Goal: Use online tool/utility: Utilize a website feature to perform a specific function

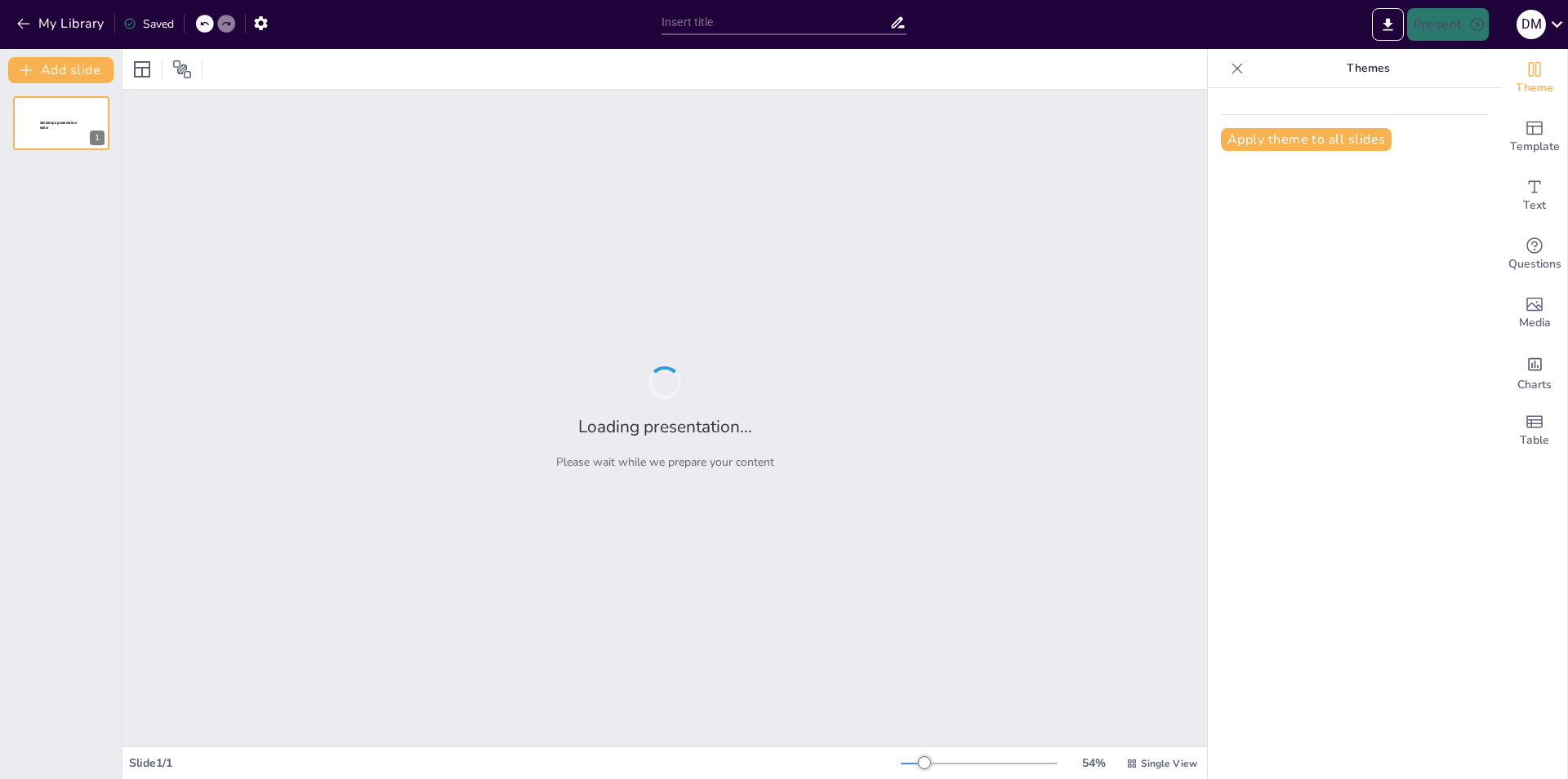
type input "Led Planet: 15 Años de Excelencia en Equipos de Elevación"
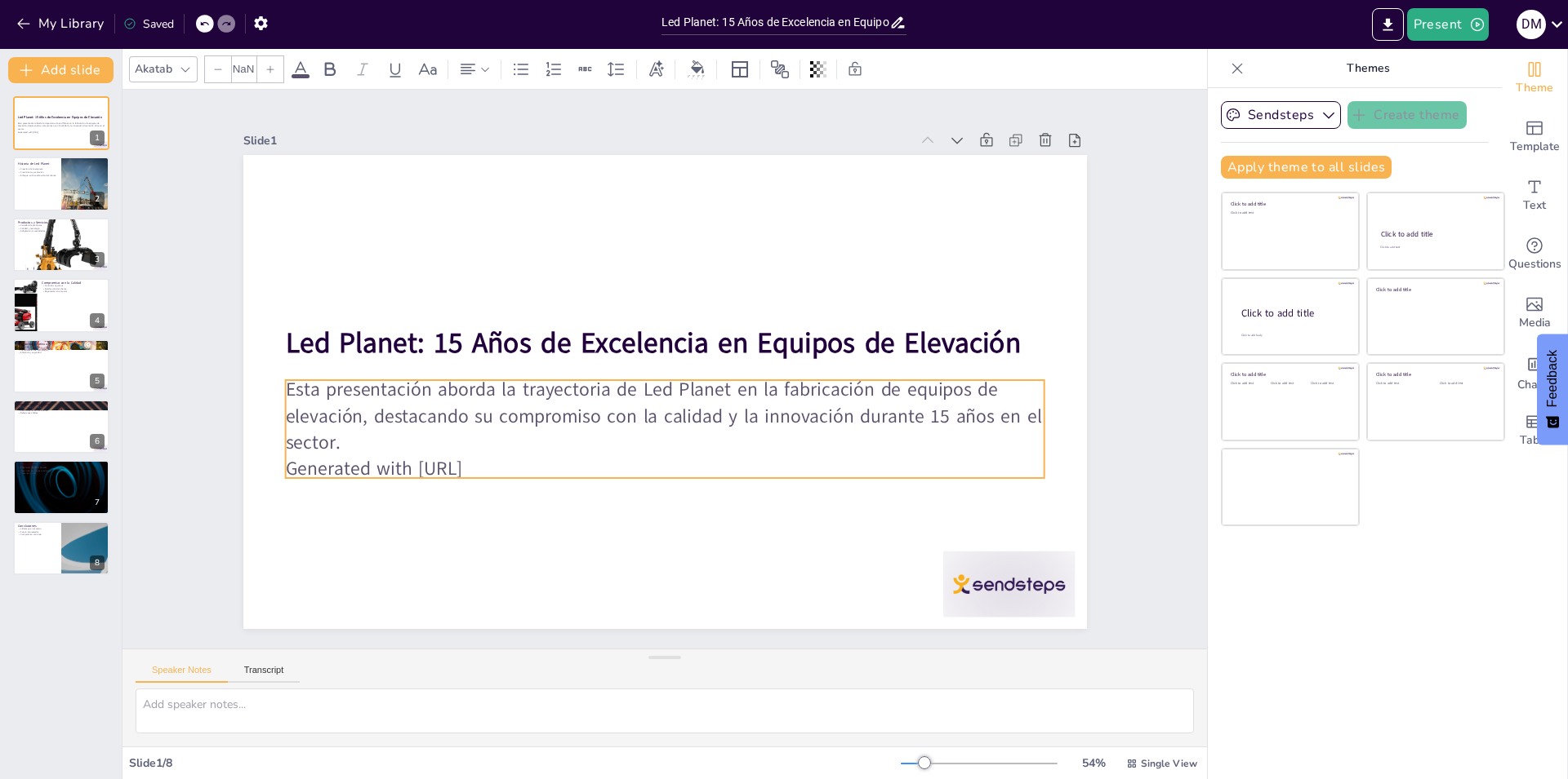
type input "32"
click at [612, 396] on p "Esta presentación aborda la trayectoria de Led Planet en la fabricación de equi…" at bounding box center [644, 412] width 725 height 381
click at [70, 195] on div at bounding box center [86, 183] width 49 height 65
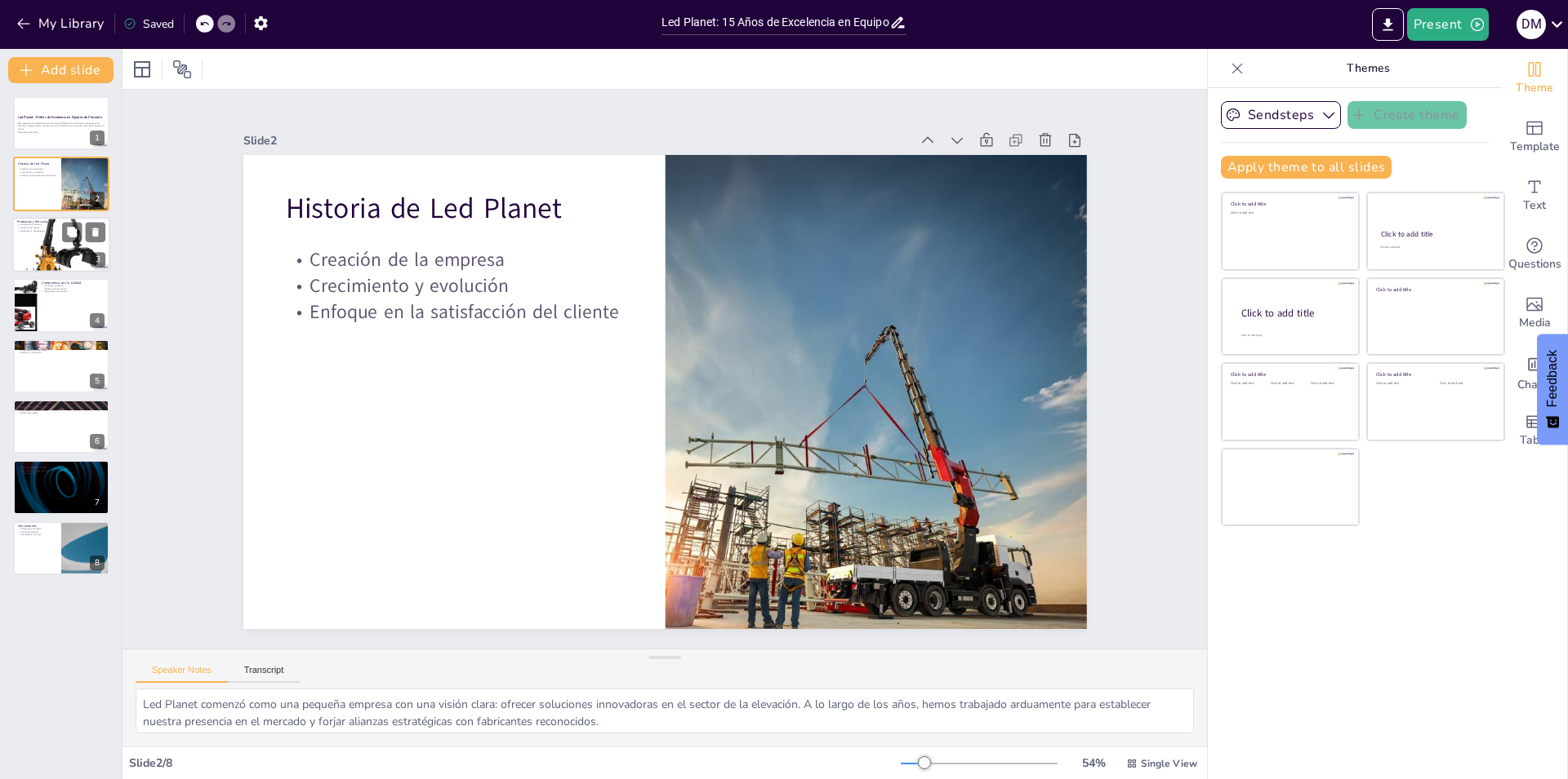
click at [45, 244] on div at bounding box center [61, 245] width 98 height 125
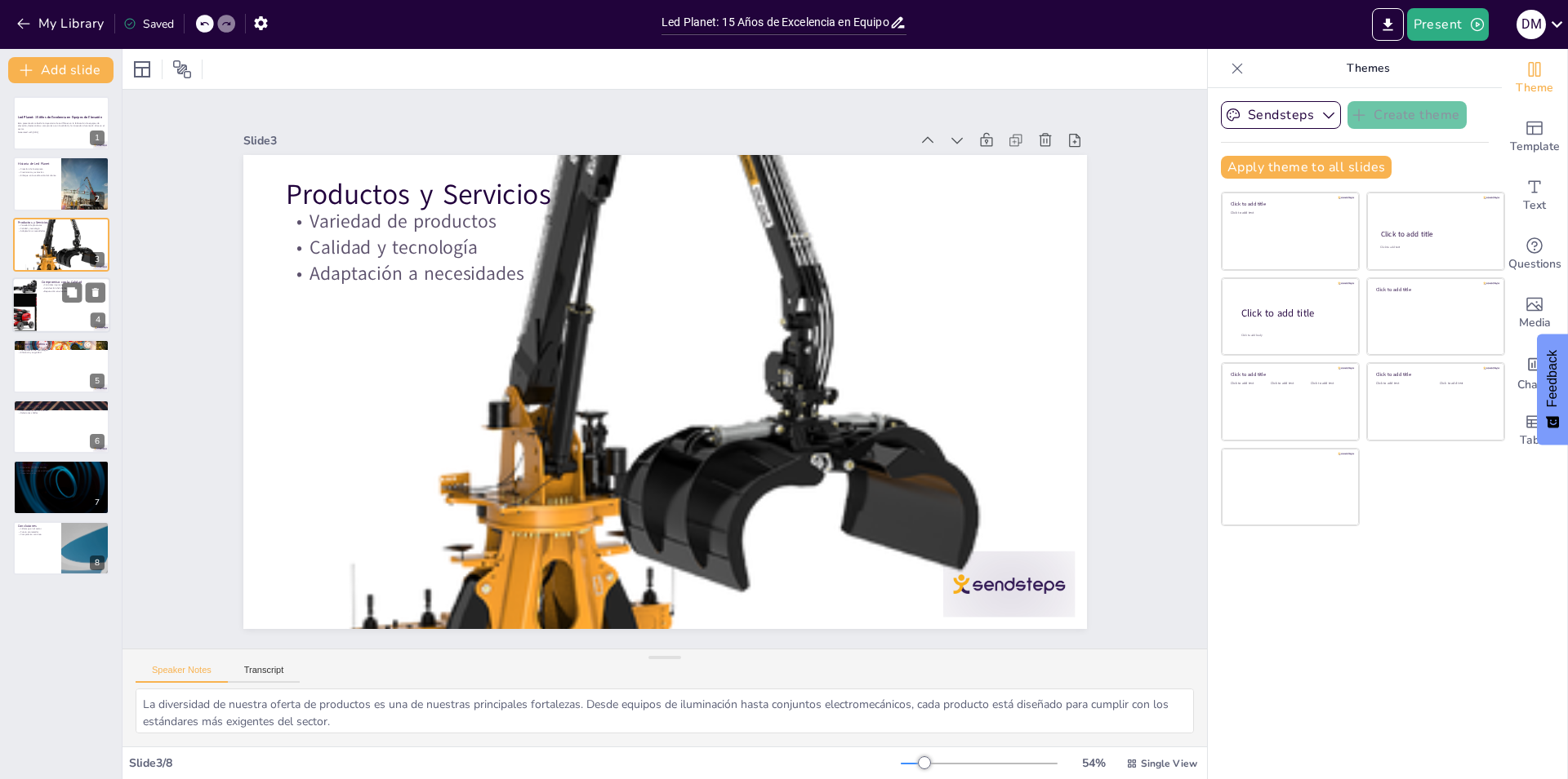
click at [49, 307] on div at bounding box center [61, 305] width 98 height 56
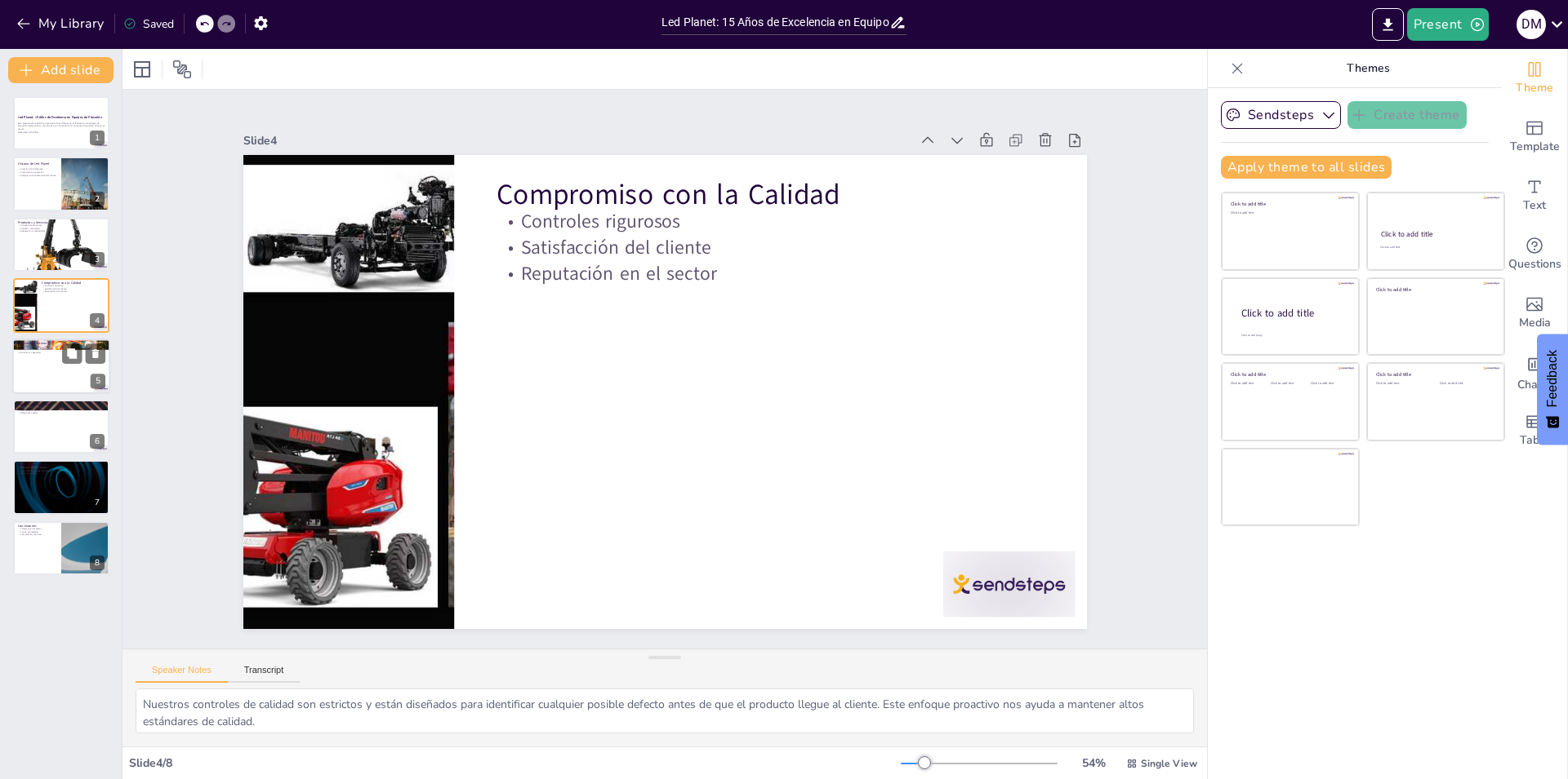
click at [49, 375] on div at bounding box center [61, 367] width 98 height 56
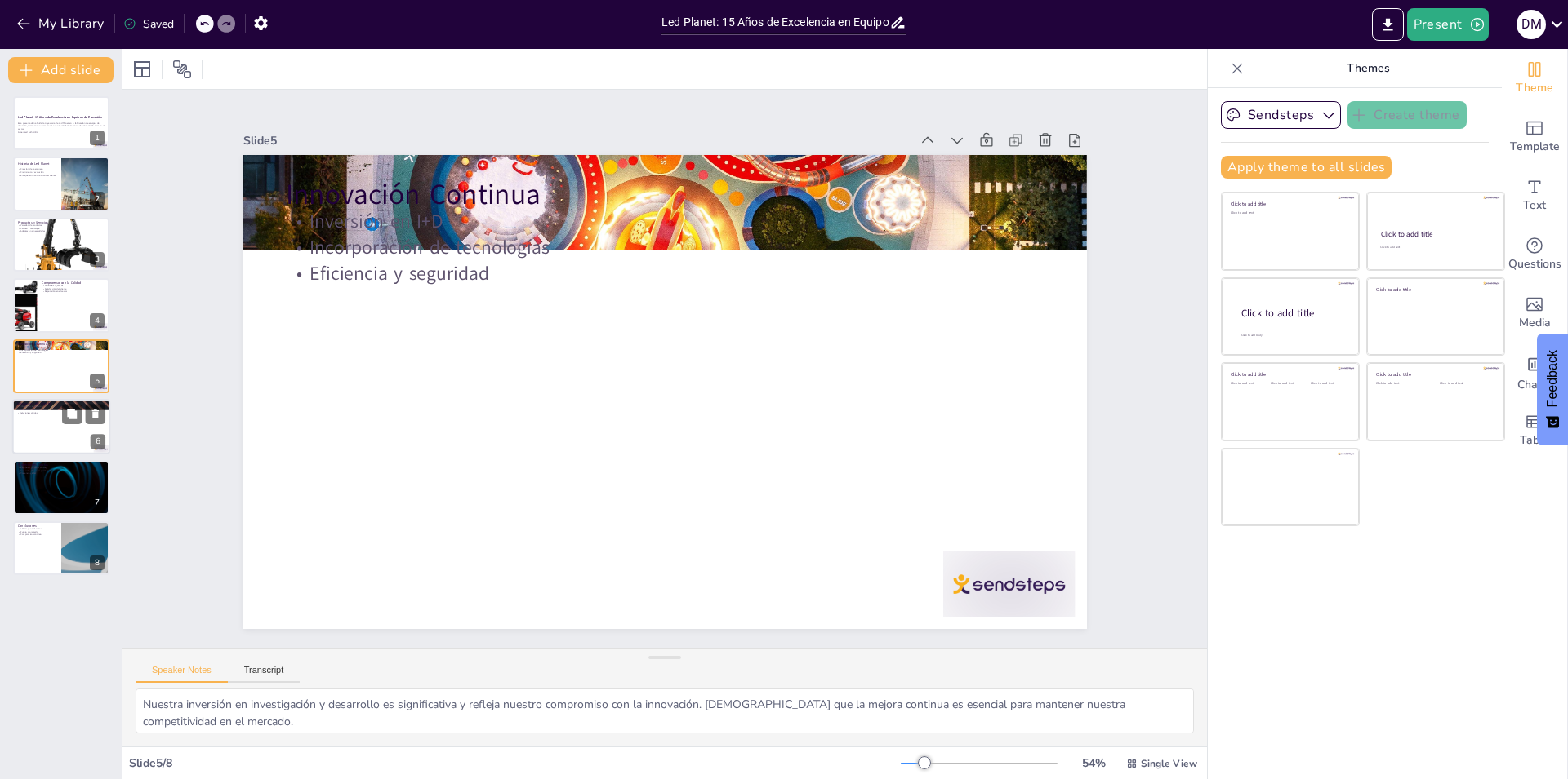
click at [44, 428] on div at bounding box center [61, 427] width 98 height 56
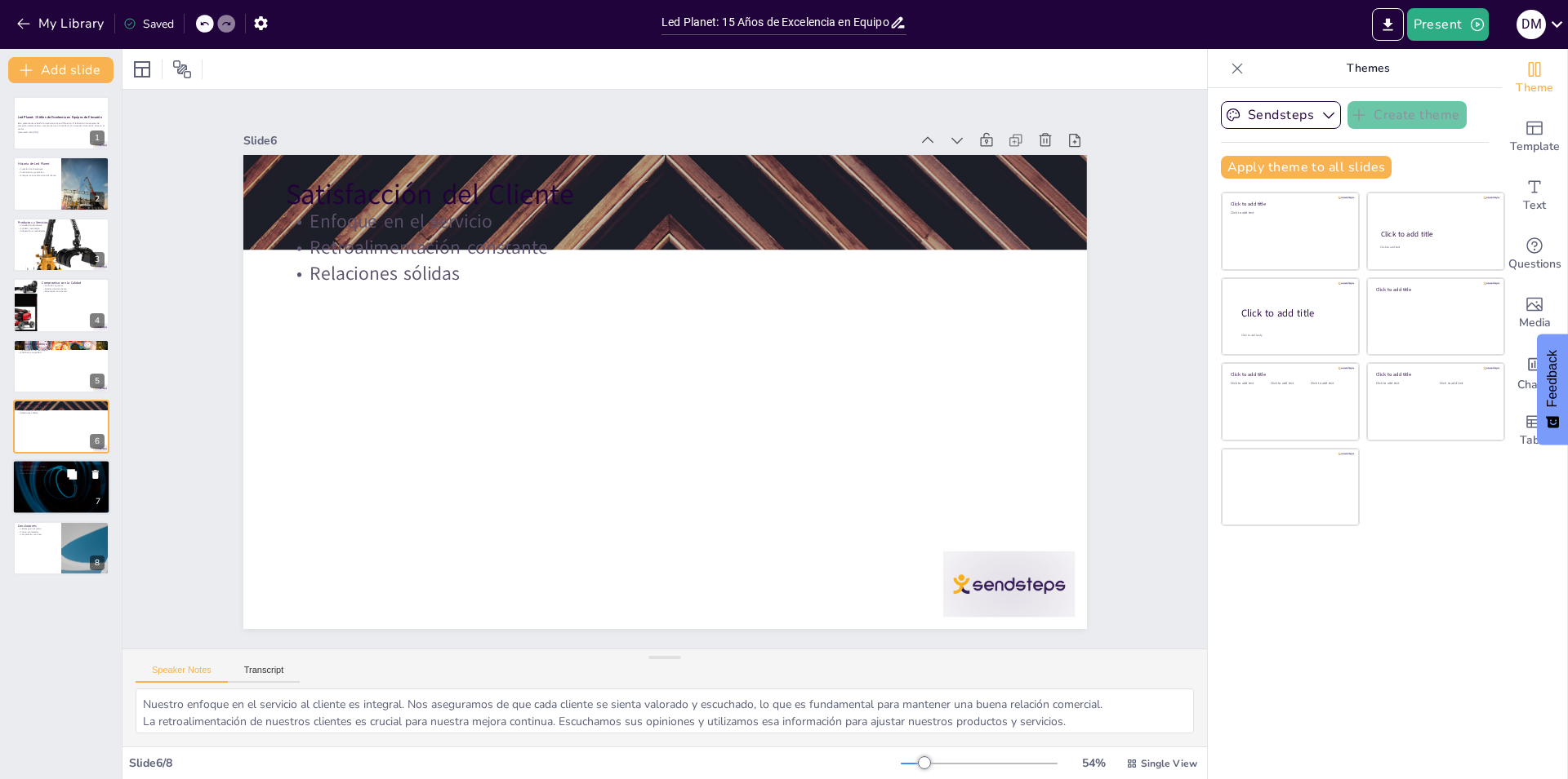
click at [42, 476] on div at bounding box center [61, 489] width 98 height 56
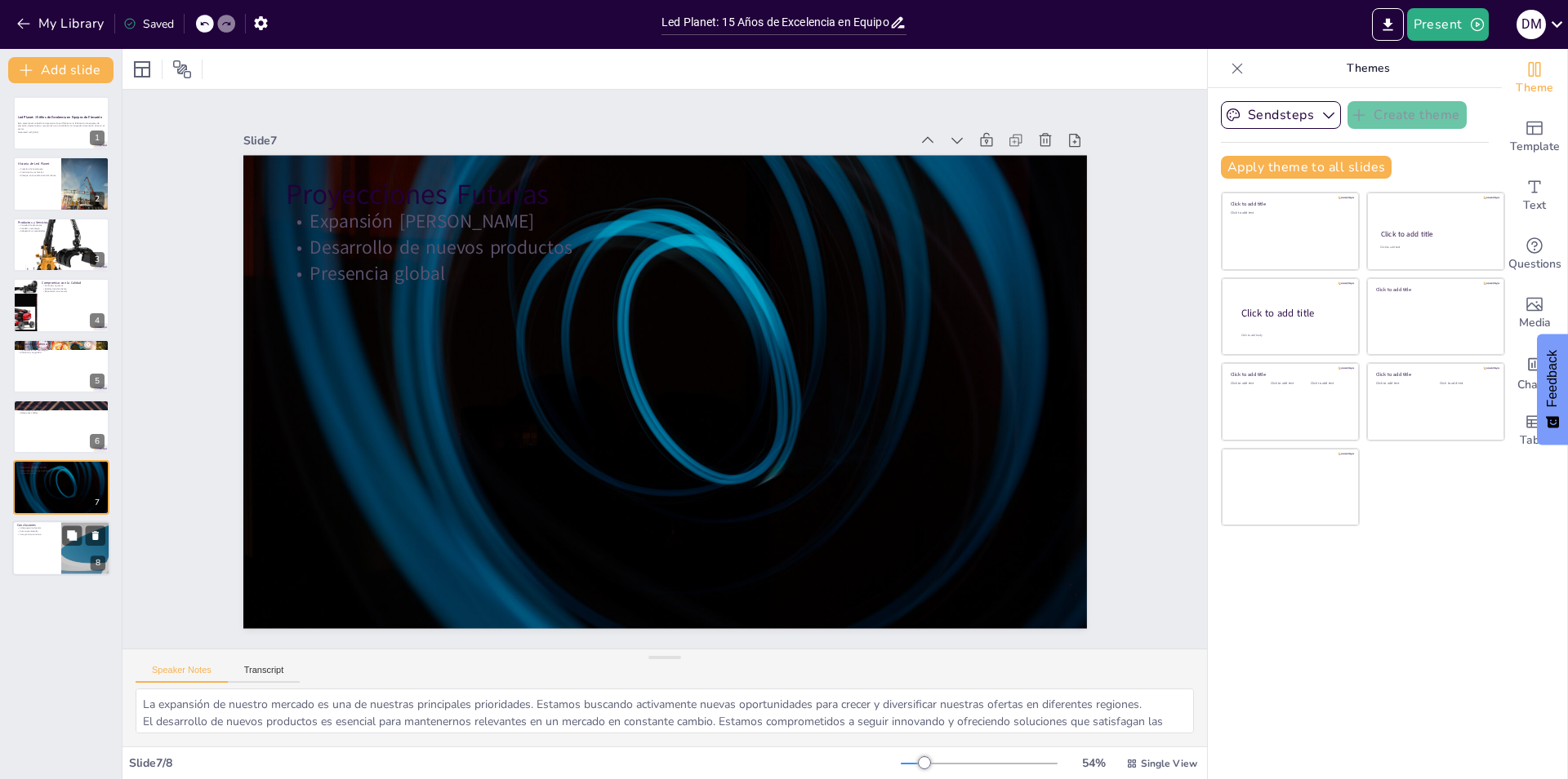
click at [37, 527] on p "Conclusiones" at bounding box center [36, 525] width 39 height 5
type textarea "Nuestro liderazgo en el sector es el resultado de años de dedicación y esfuerzo…"
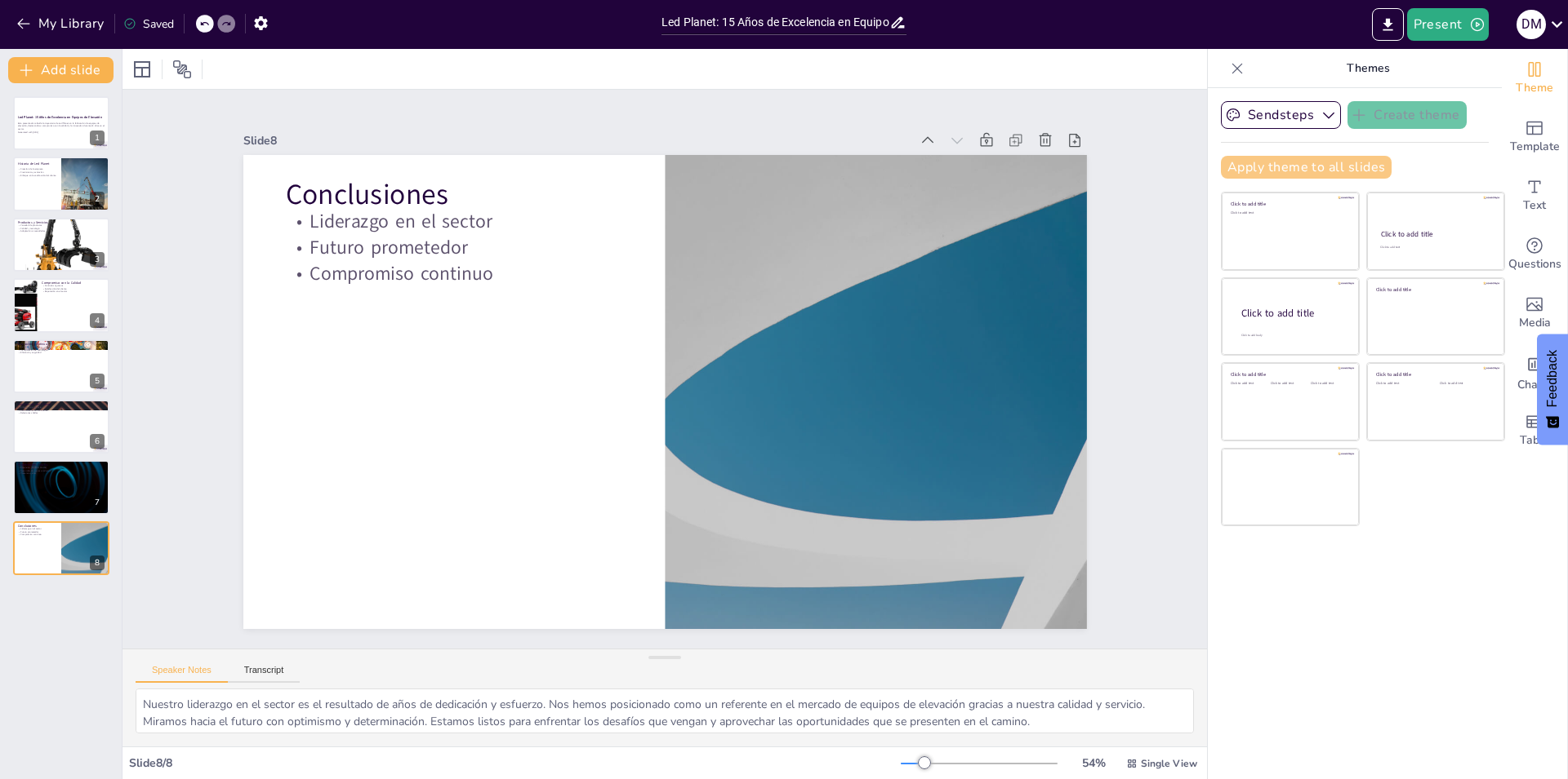
click at [1345, 168] on button "Apply theme to all slides" at bounding box center [1305, 167] width 170 height 23
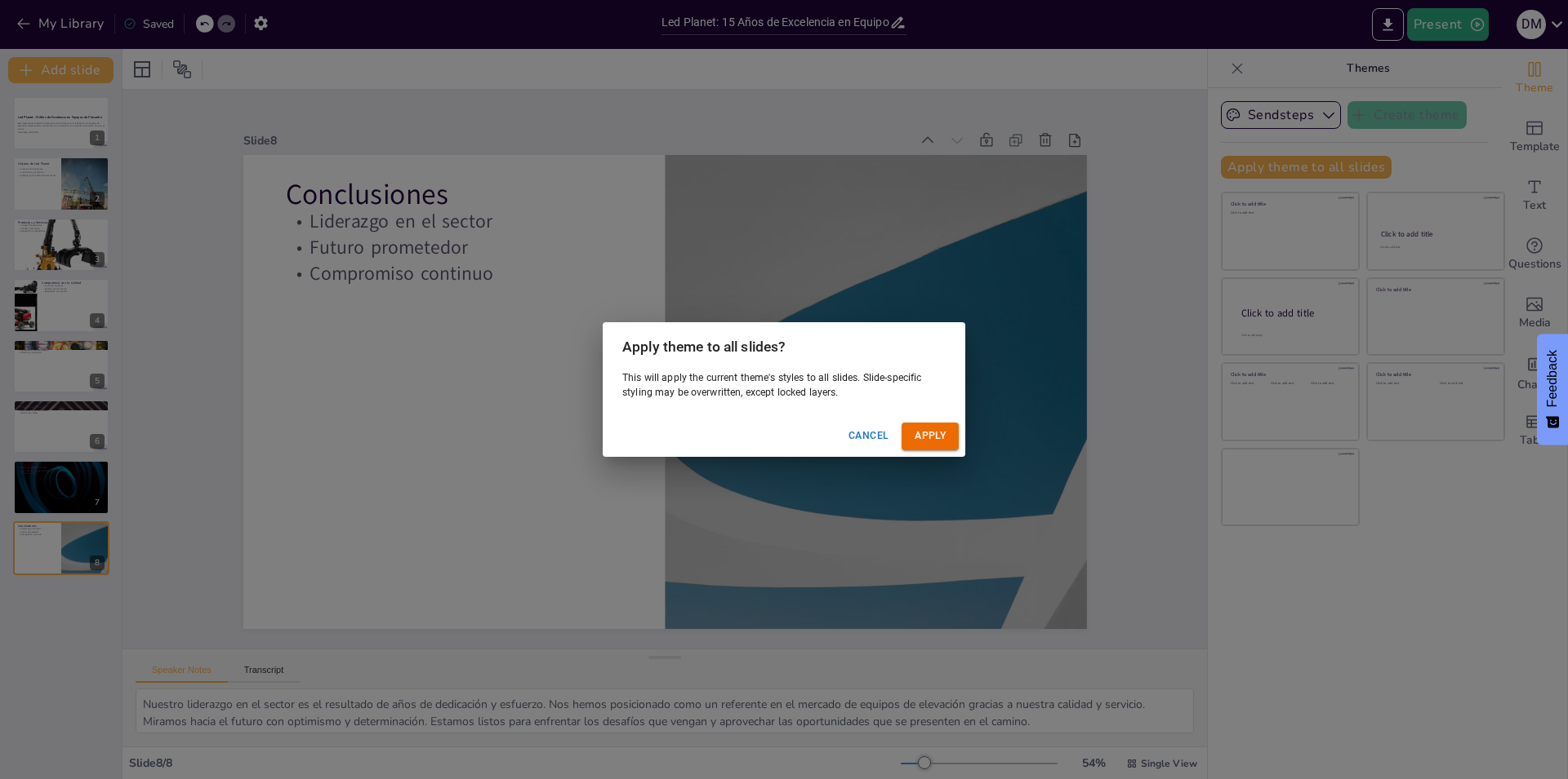
click at [865, 435] on button "Cancel" at bounding box center [868, 436] width 53 height 27
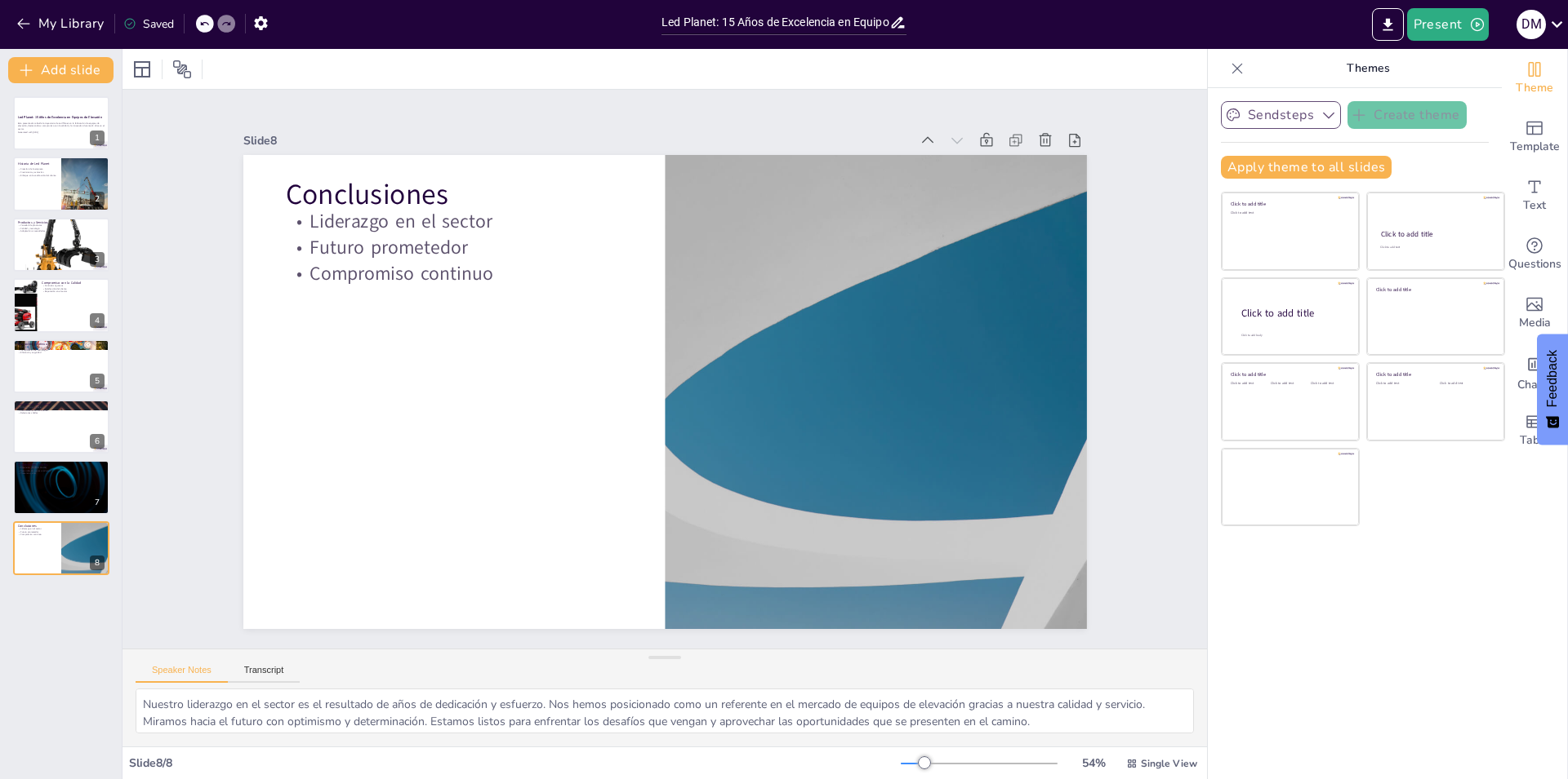
click at [1321, 116] on icon "button" at bounding box center [1329, 115] width 17 height 17
click at [1524, 308] on icon "Add images, graphics, shapes or video" at bounding box center [1534, 304] width 20 height 20
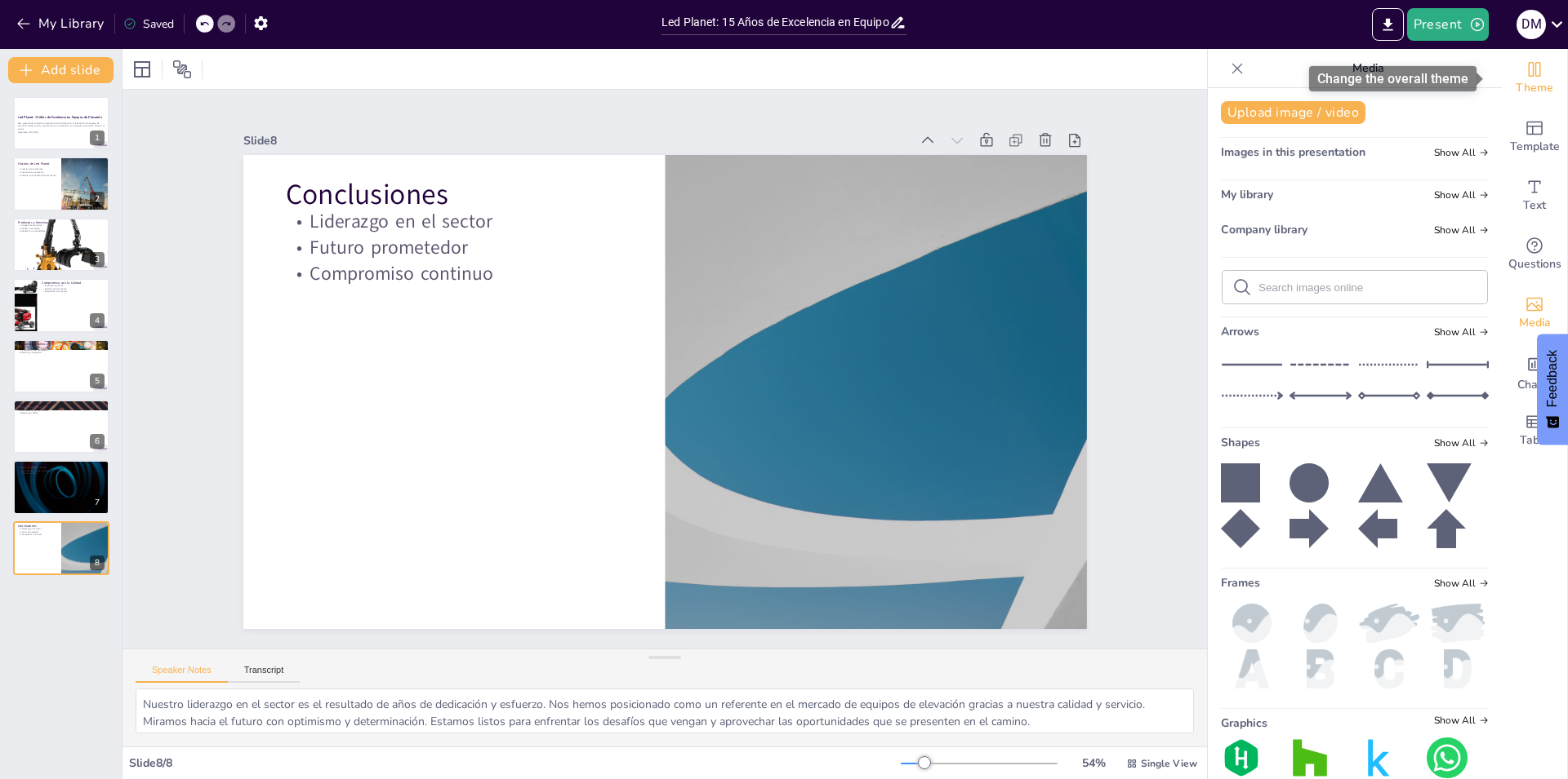
click at [1525, 91] on span "Theme" at bounding box center [1534, 87] width 37 height 18
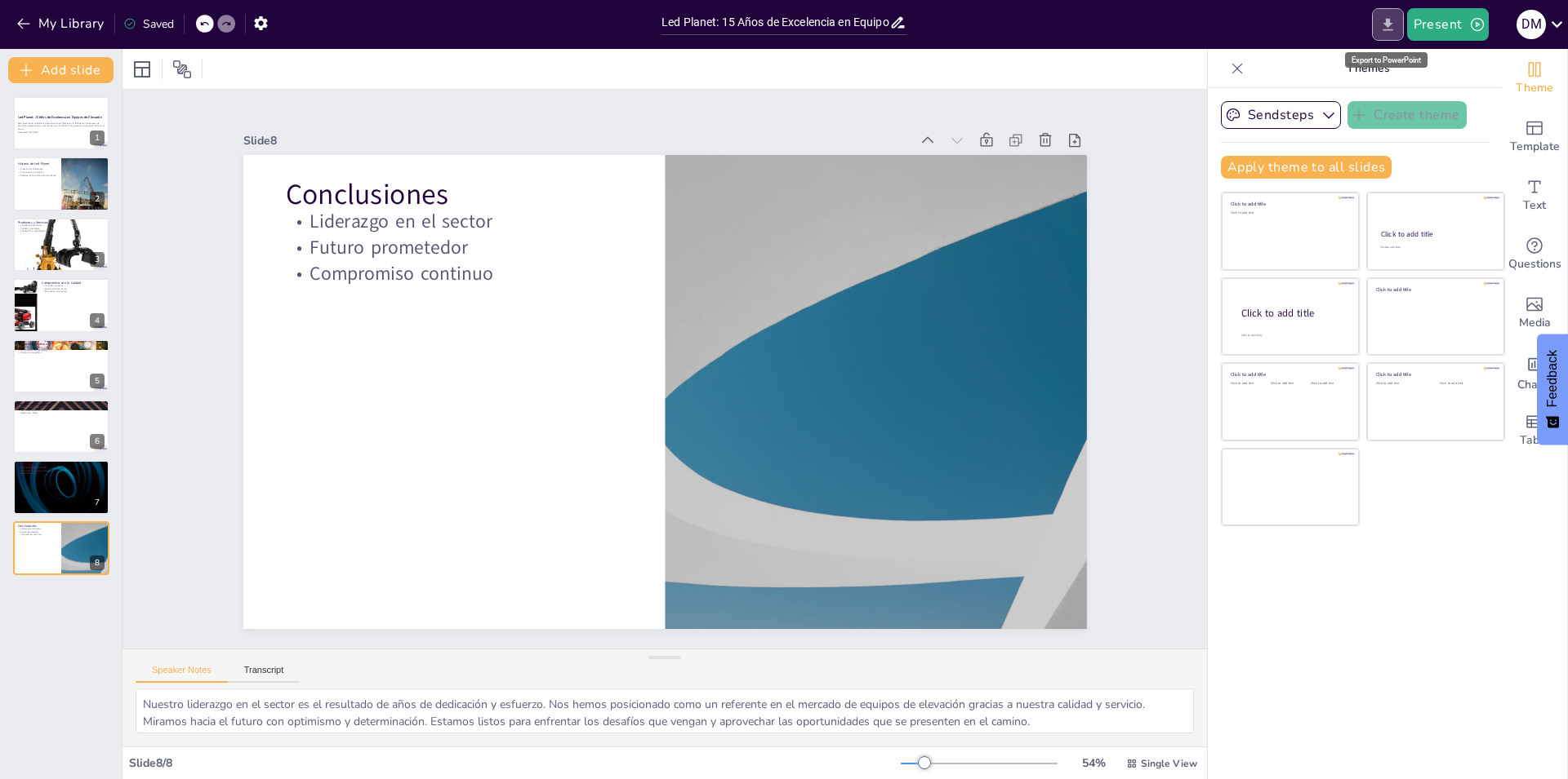
click at [1382, 28] on icon "Export to PowerPoint" at bounding box center [1387, 25] width 17 height 17
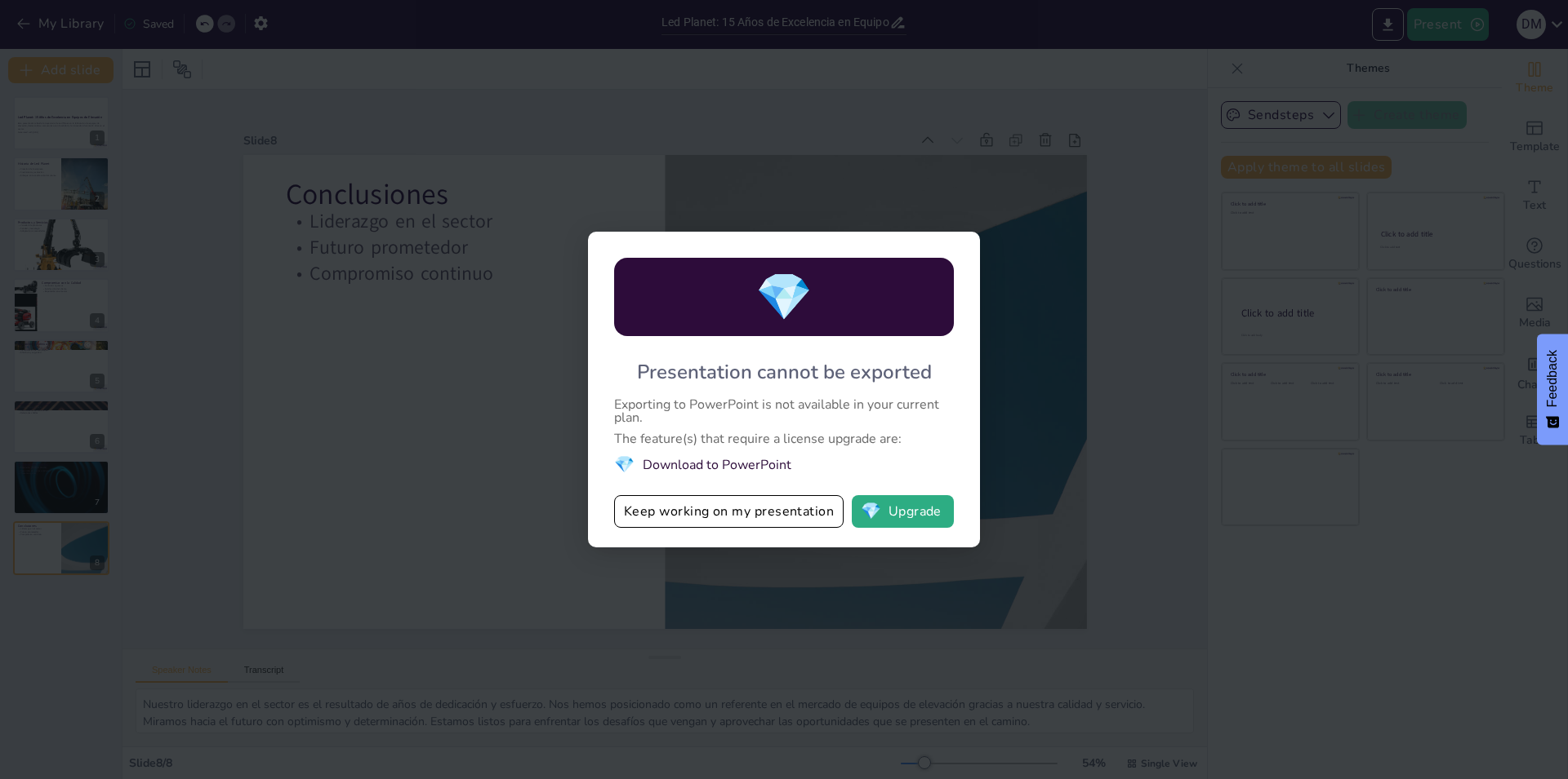
click at [657, 89] on div "💎 Presentation cannot be exported Exporting to PowerPoint is not available in y…" at bounding box center [784, 389] width 1568 height 779
